Goal: Task Accomplishment & Management: Manage account settings

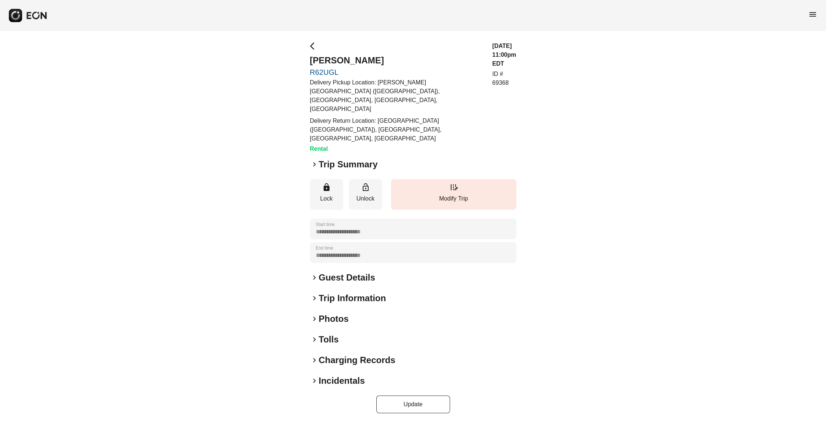
click at [510, 70] on p "ID # 69368" at bounding box center [505, 79] width 24 height 18
copy p "69368"
click at [336, 159] on h2 "Trip Summary" at bounding box center [348, 165] width 59 height 12
